Goal: Register for event/course

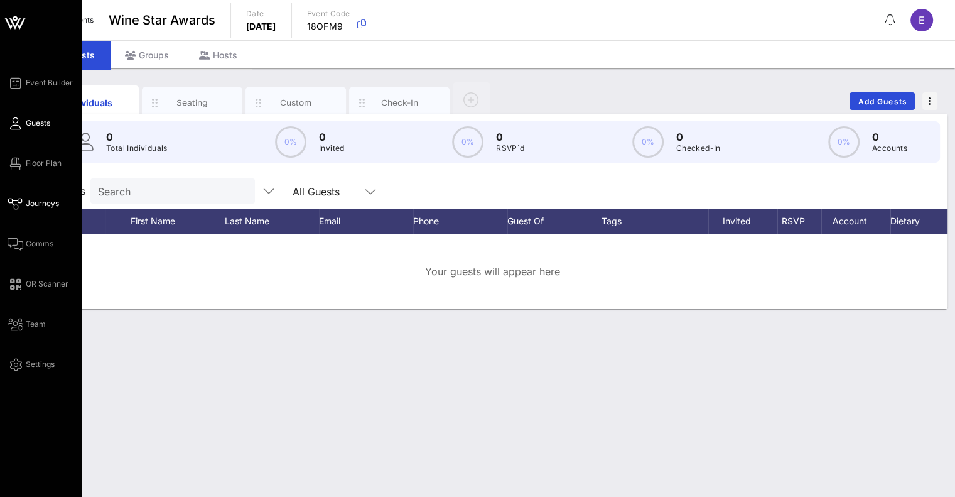
click at [38, 204] on span "Journeys" at bounding box center [42, 203] width 33 height 11
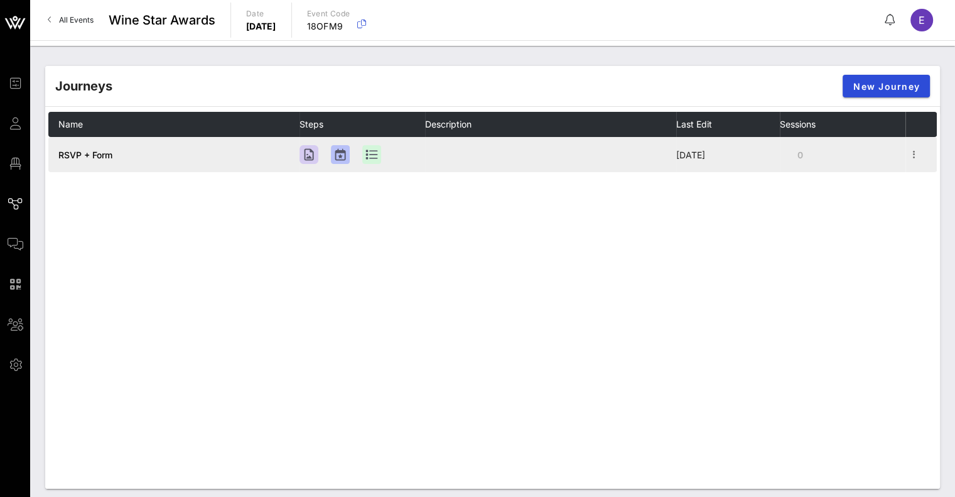
click at [168, 163] on td "RSVP + Form" at bounding box center [173, 154] width 251 height 35
click at [312, 160] on div at bounding box center [309, 154] width 19 height 19
click at [911, 153] on icon "button" at bounding box center [914, 154] width 15 height 15
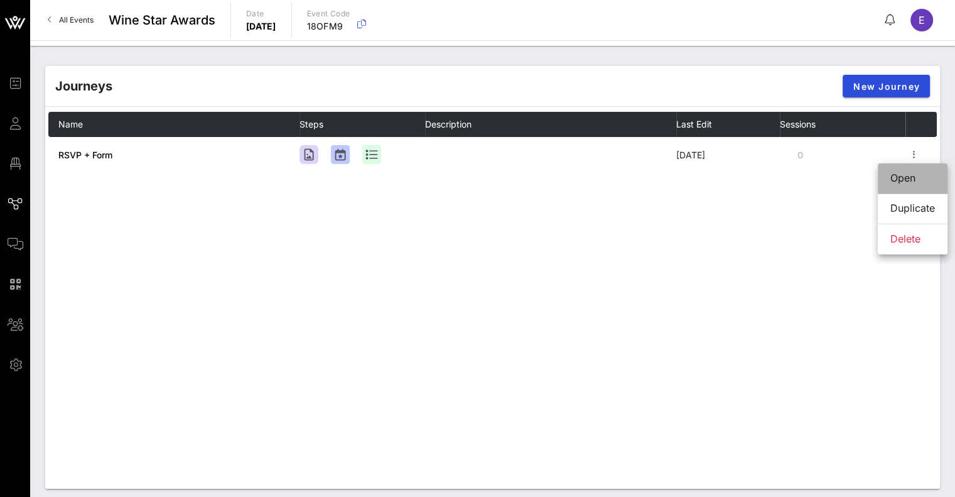
click at [892, 175] on div "Open" at bounding box center [913, 178] width 45 height 12
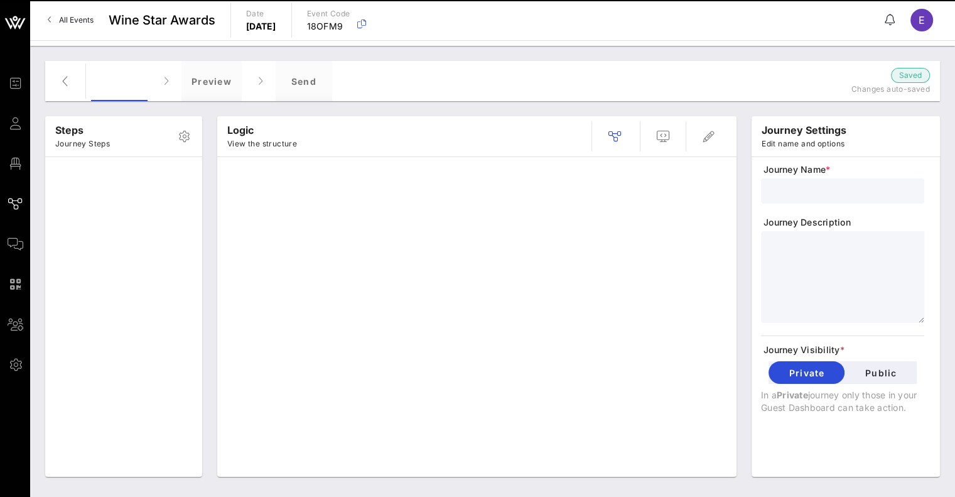
type input "RSVP + Form"
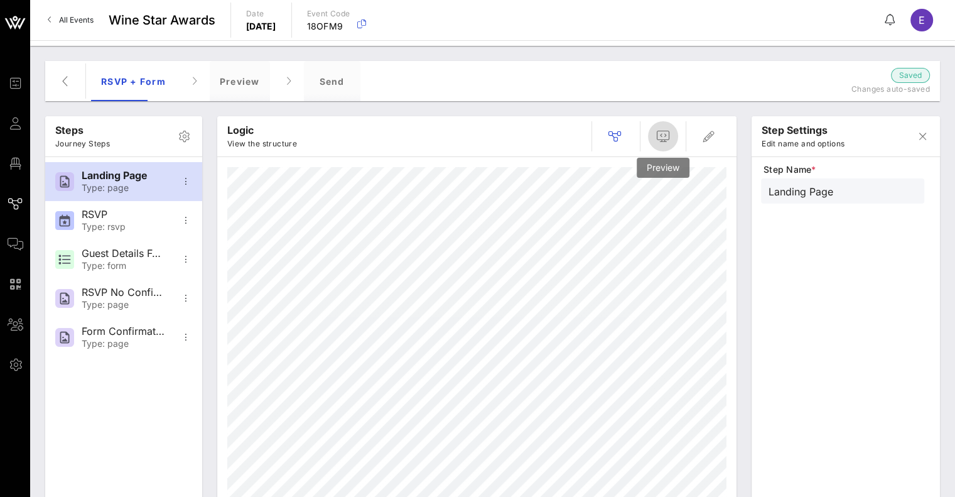
click at [668, 134] on icon "button" at bounding box center [663, 136] width 15 height 15
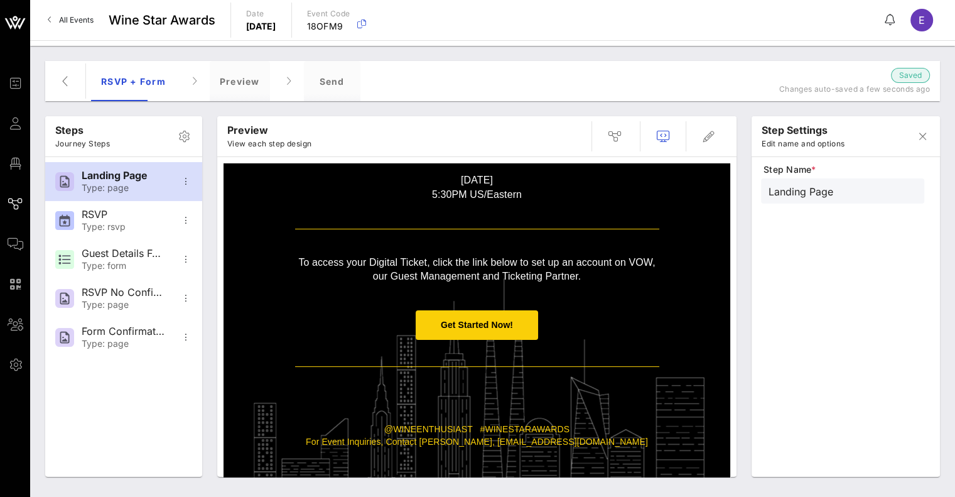
scroll to position [229, 0]
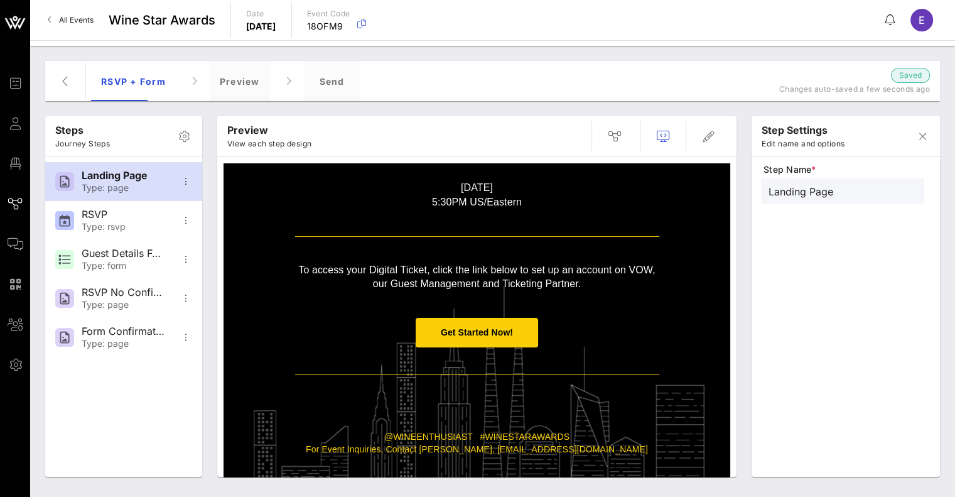
click at [452, 330] on span "Get Started Now!" at bounding box center [477, 332] width 72 height 10
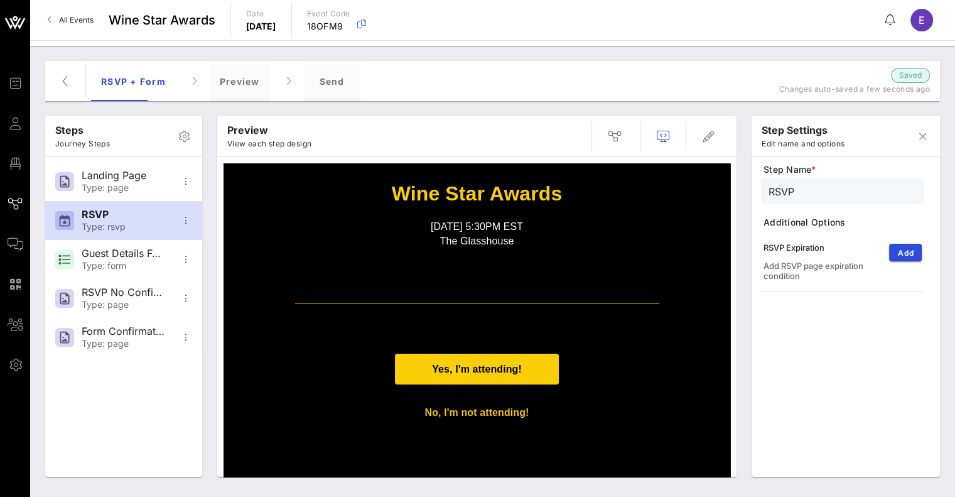
scroll to position [103, 0]
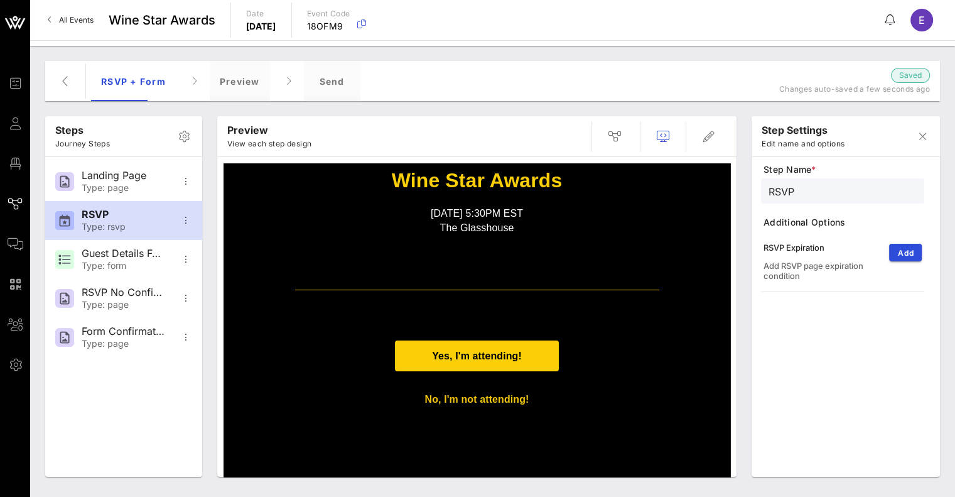
click at [450, 354] on span "Yes, I'm attending!" at bounding box center [477, 355] width 90 height 11
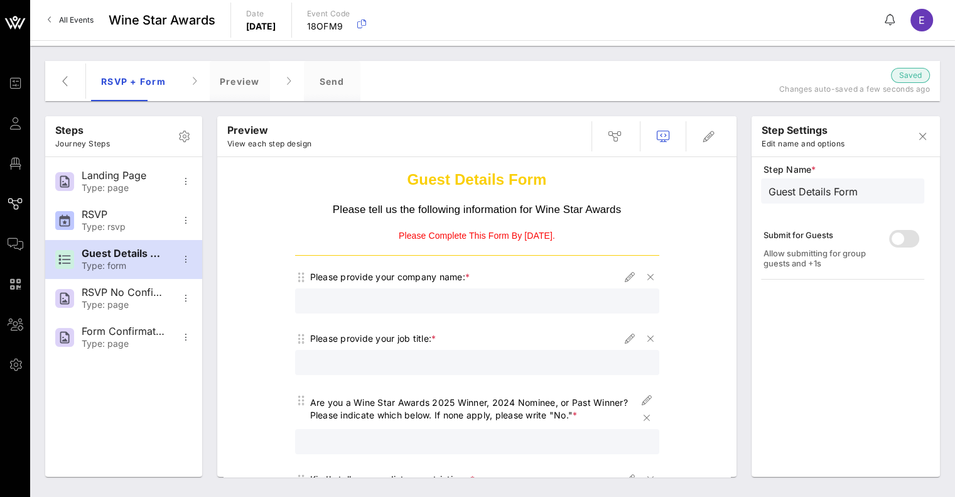
scroll to position [23, 0]
click at [553, 203] on p "Please tell us the following information for Wine Star Awards" at bounding box center [477, 209] width 364 height 15
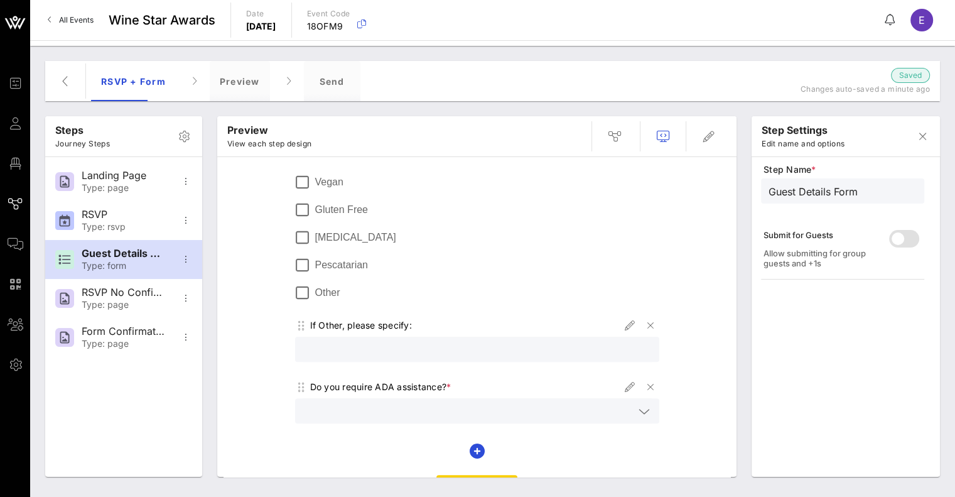
scroll to position [530, 0]
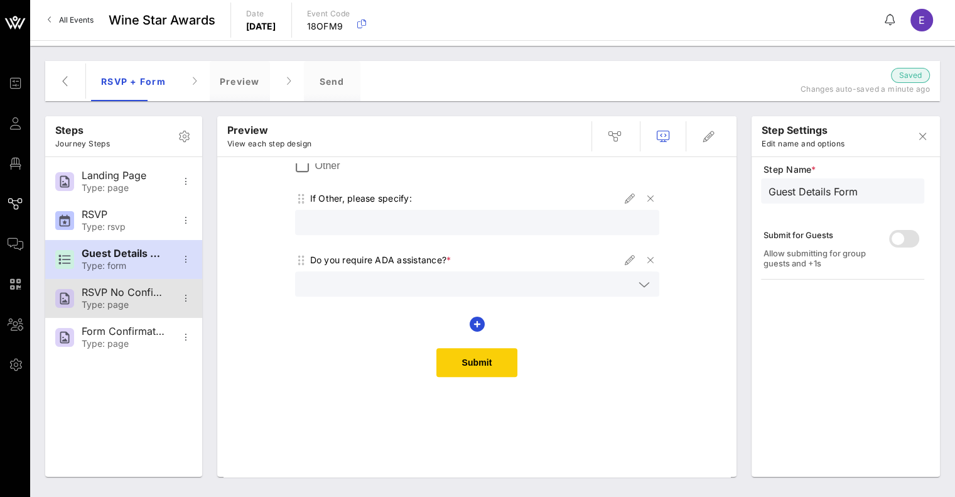
click at [84, 306] on div "Type: page" at bounding box center [123, 305] width 83 height 11
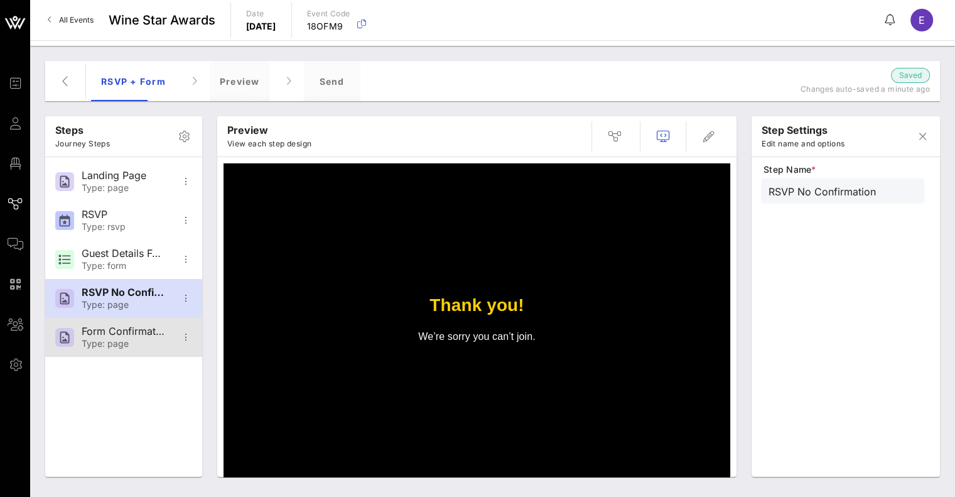
click at [102, 345] on div "Type: page" at bounding box center [123, 344] width 83 height 11
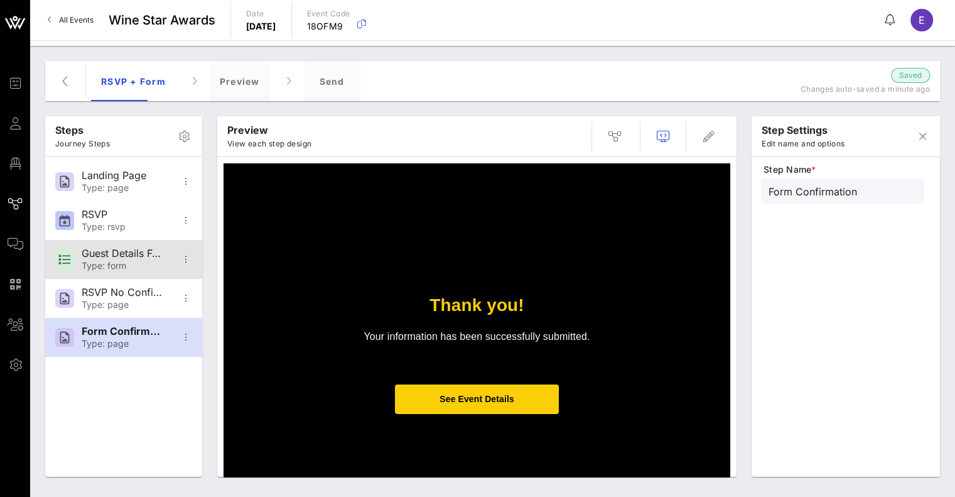
click at [116, 256] on div "Guest Details Form" at bounding box center [123, 253] width 83 height 12
type input "Guest Details Form"
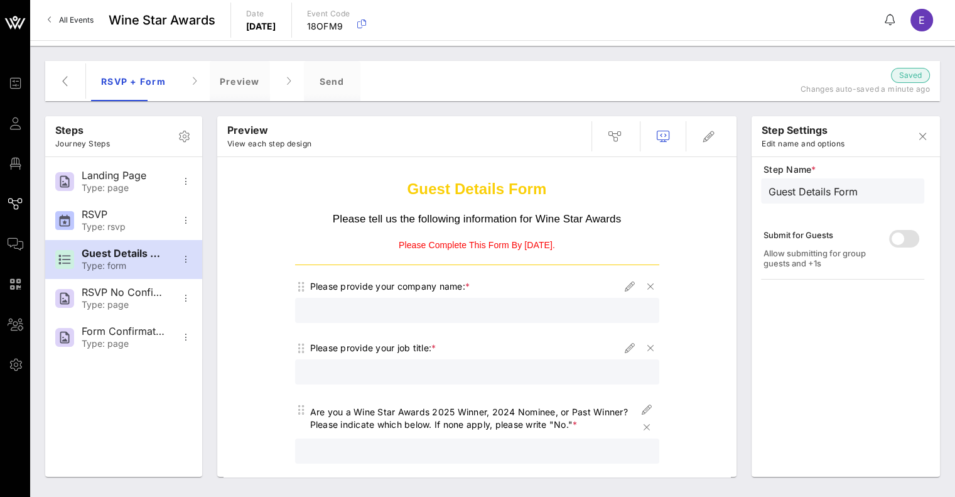
scroll to position [0, 0]
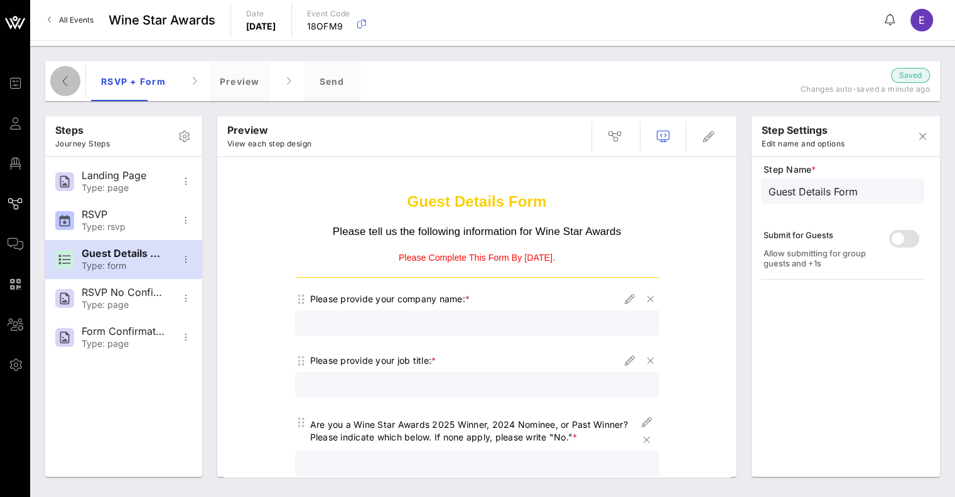
click at [62, 87] on icon "button" at bounding box center [65, 80] width 15 height 15
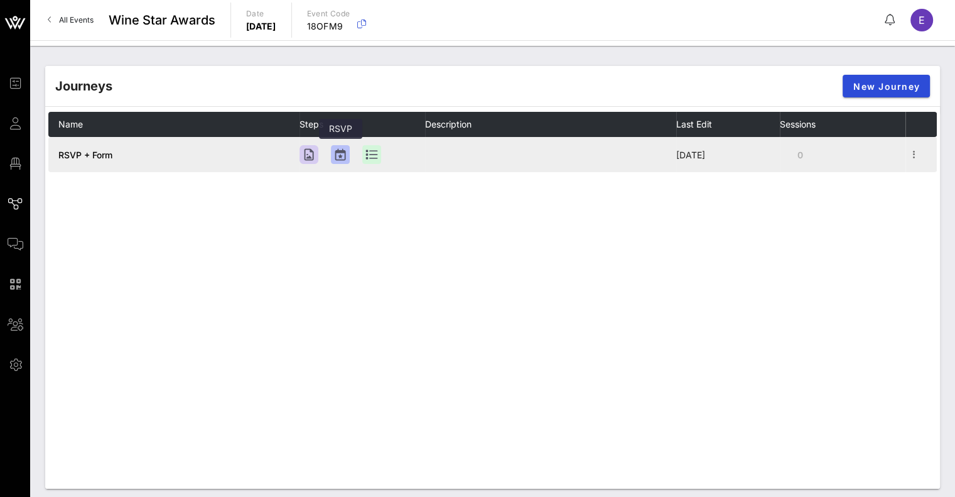
click at [342, 151] on div at bounding box center [340, 154] width 19 height 19
click at [914, 161] on icon "button" at bounding box center [914, 154] width 15 height 15
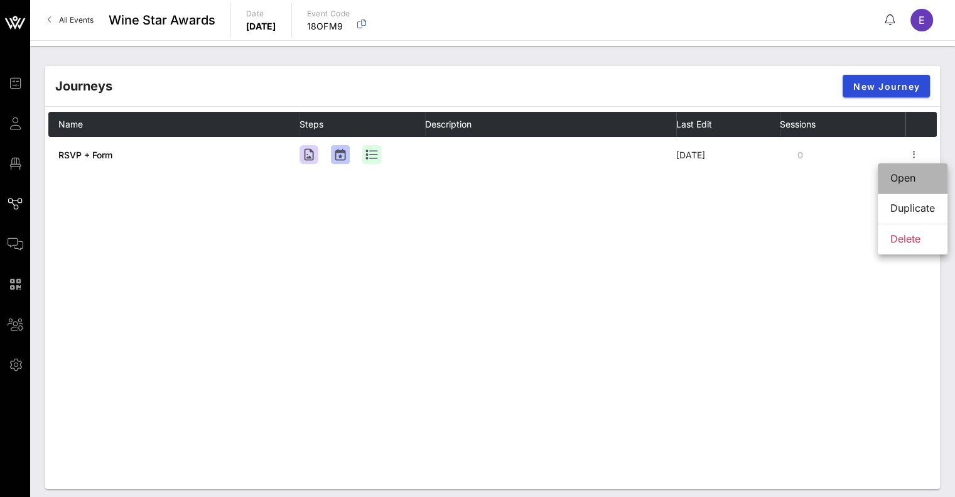
click at [899, 183] on div "Open" at bounding box center [913, 178] width 45 height 12
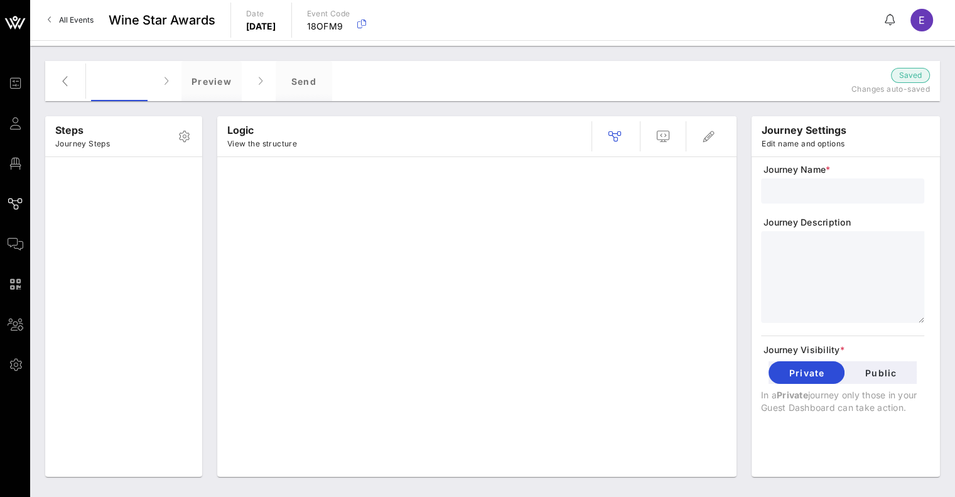
type input "RSVP + Form"
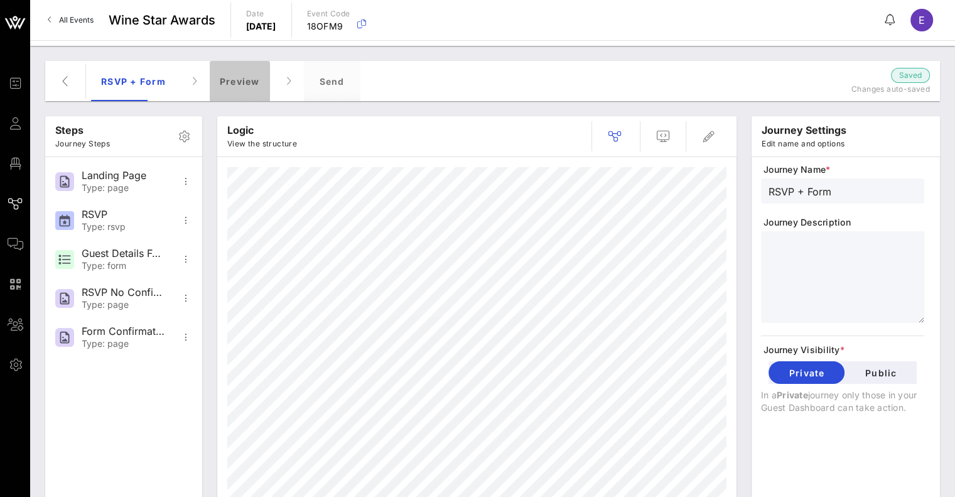
click at [245, 73] on div "Preview" at bounding box center [240, 81] width 60 height 40
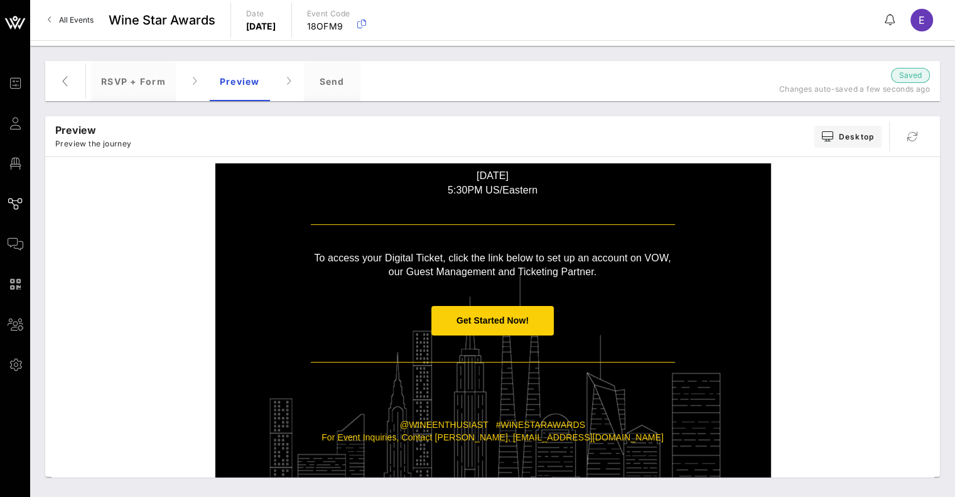
scroll to position [244, 0]
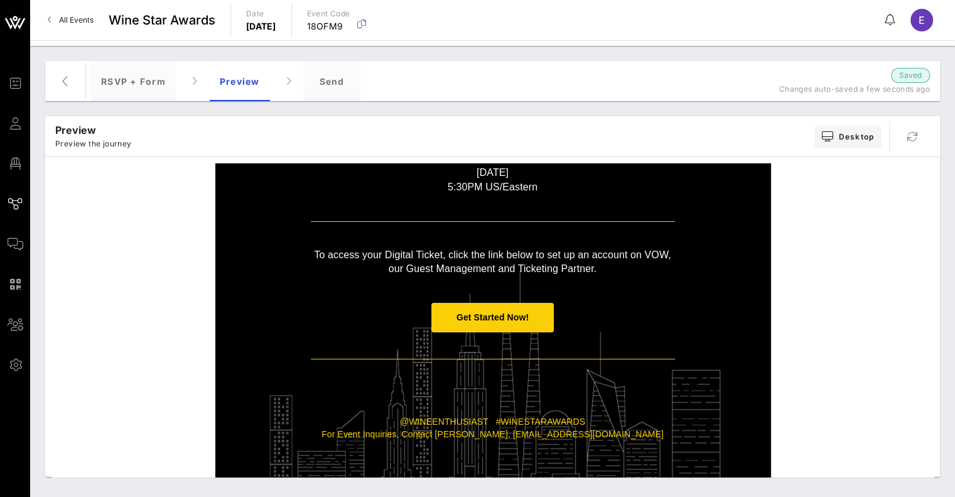
click at [451, 329] on span "Get Started Now!" at bounding box center [493, 318] width 122 height 30
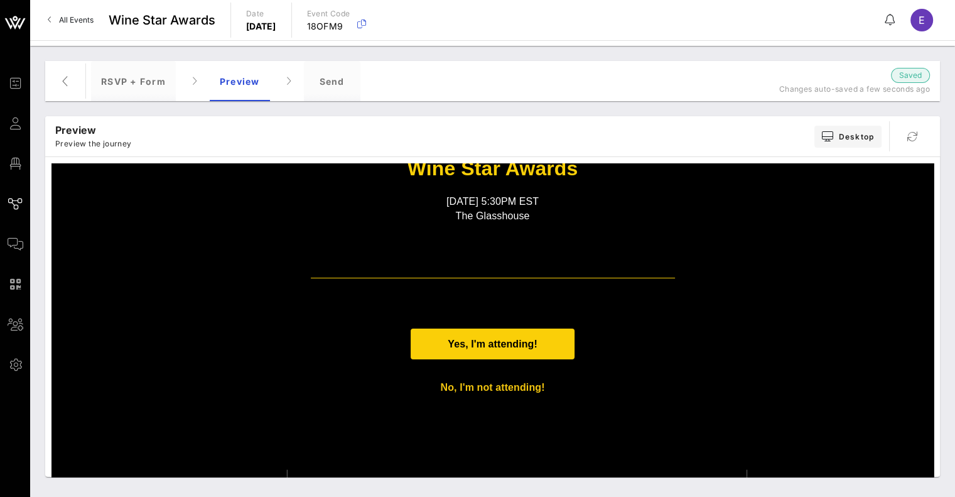
scroll to position [0, 0]
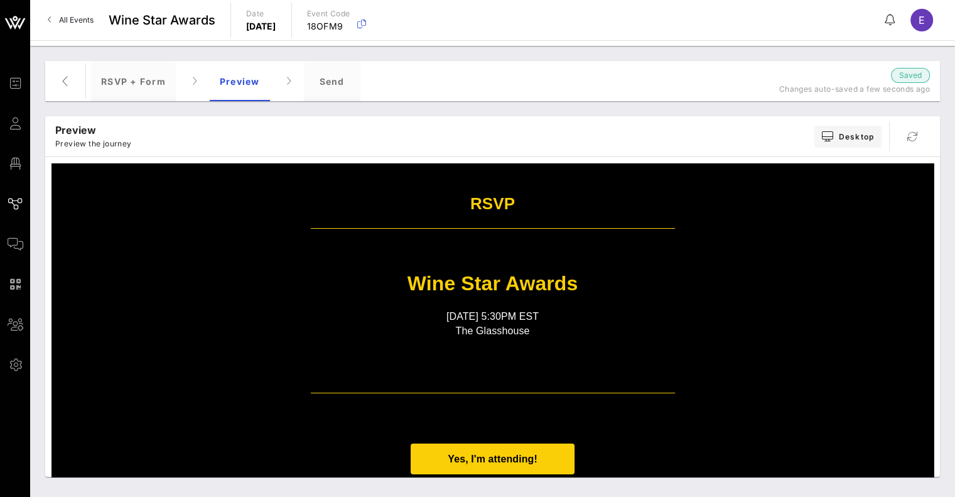
click at [429, 449] on span "Yes, I'm attending!" at bounding box center [493, 458] width 164 height 31
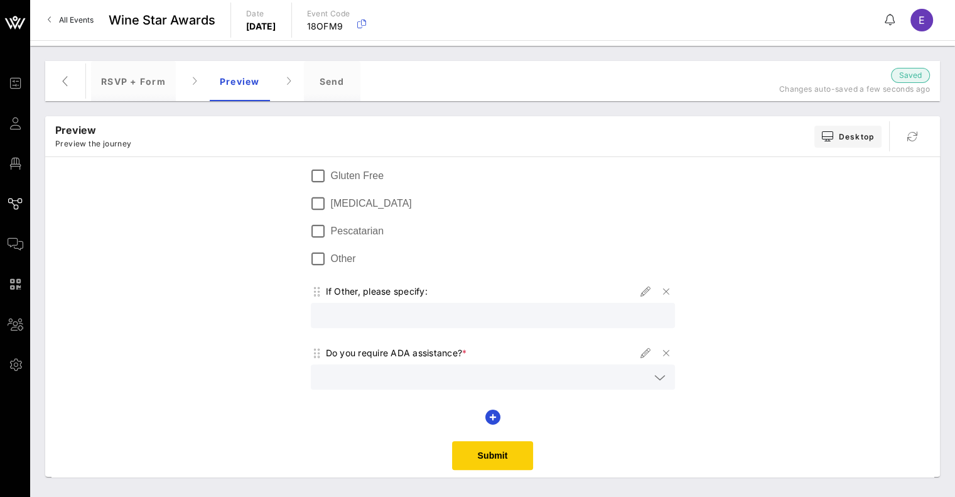
scroll to position [439, 0]
click at [59, 79] on icon "button" at bounding box center [65, 80] width 15 height 15
